Goal: Obtain resource: Download file/media

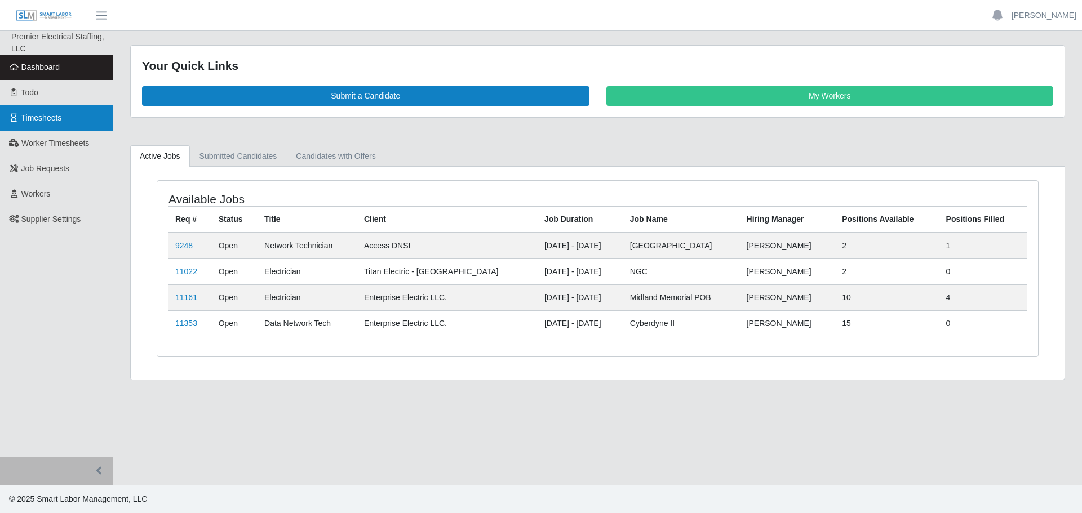
click at [61, 121] on link "Timesheets" at bounding box center [56, 117] width 113 height 25
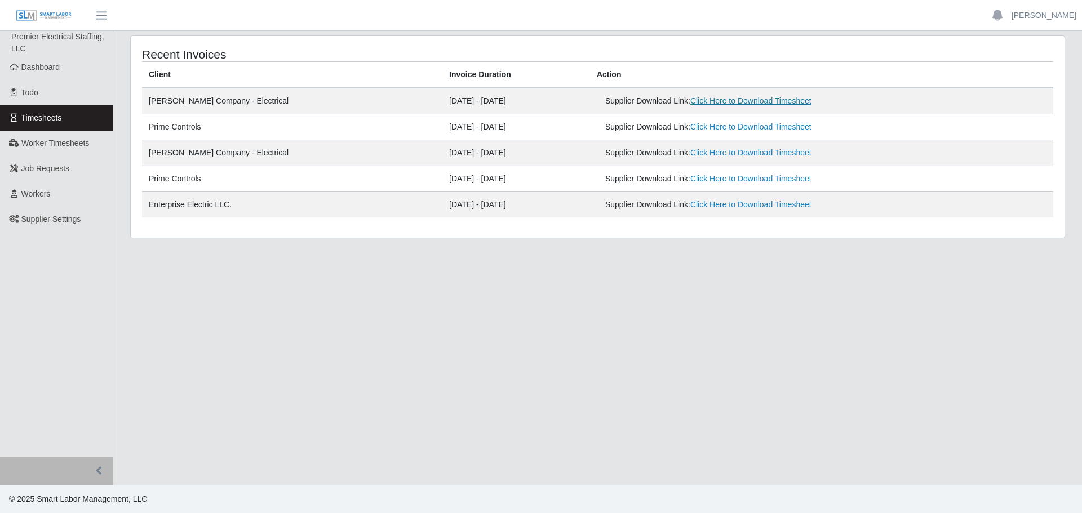
click at [700, 101] on link "Click Here to Download Timesheet" at bounding box center [750, 100] width 121 height 9
click at [365, 303] on main "Recent Invoices Client Invoice Duration Action [PERSON_NAME] Company - Electric…" at bounding box center [597, 258] width 969 height 454
